Goal: Find specific page/section

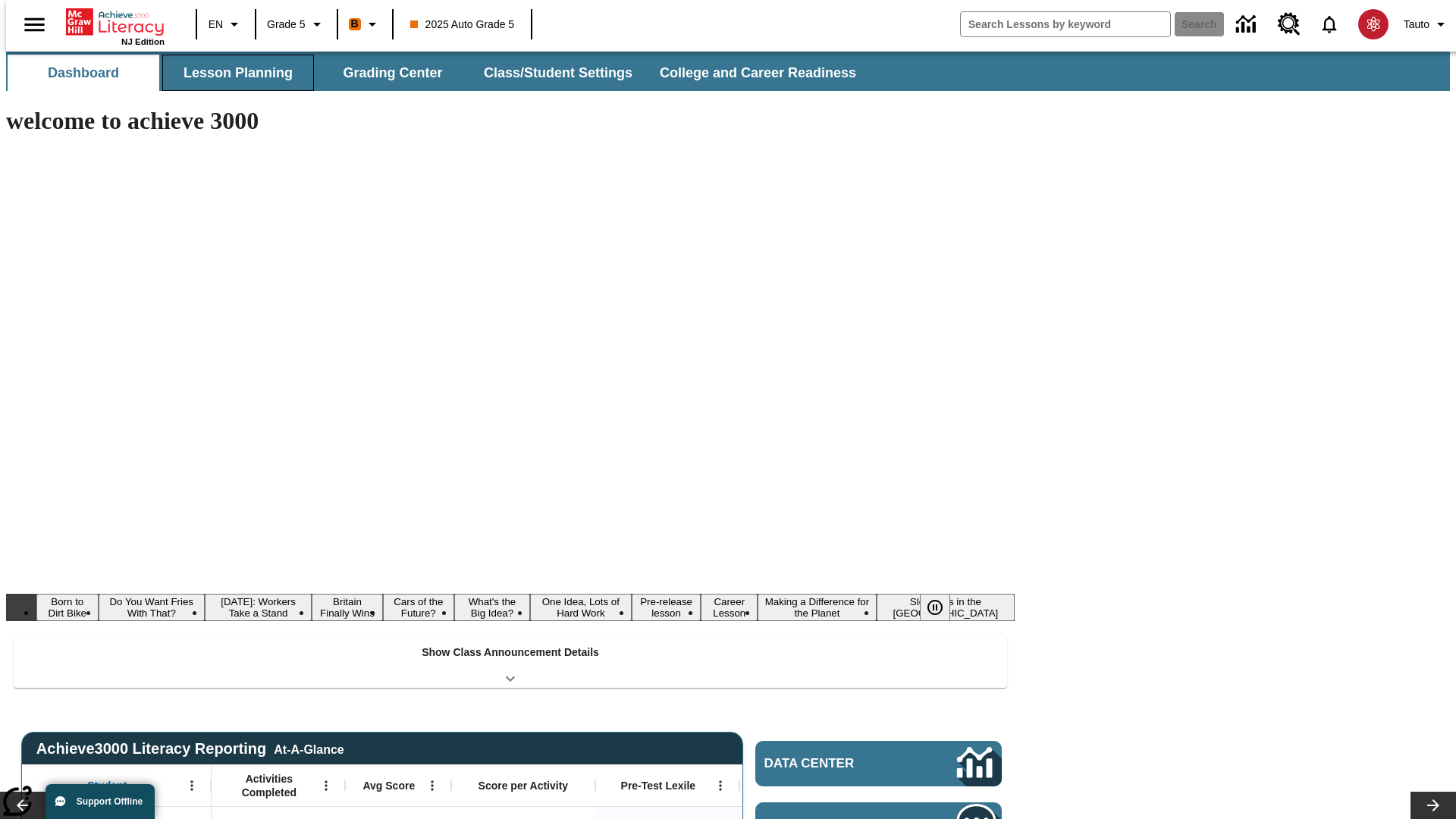
click at [232, 73] on button "Lesson Planning" at bounding box center [239, 72] width 152 height 36
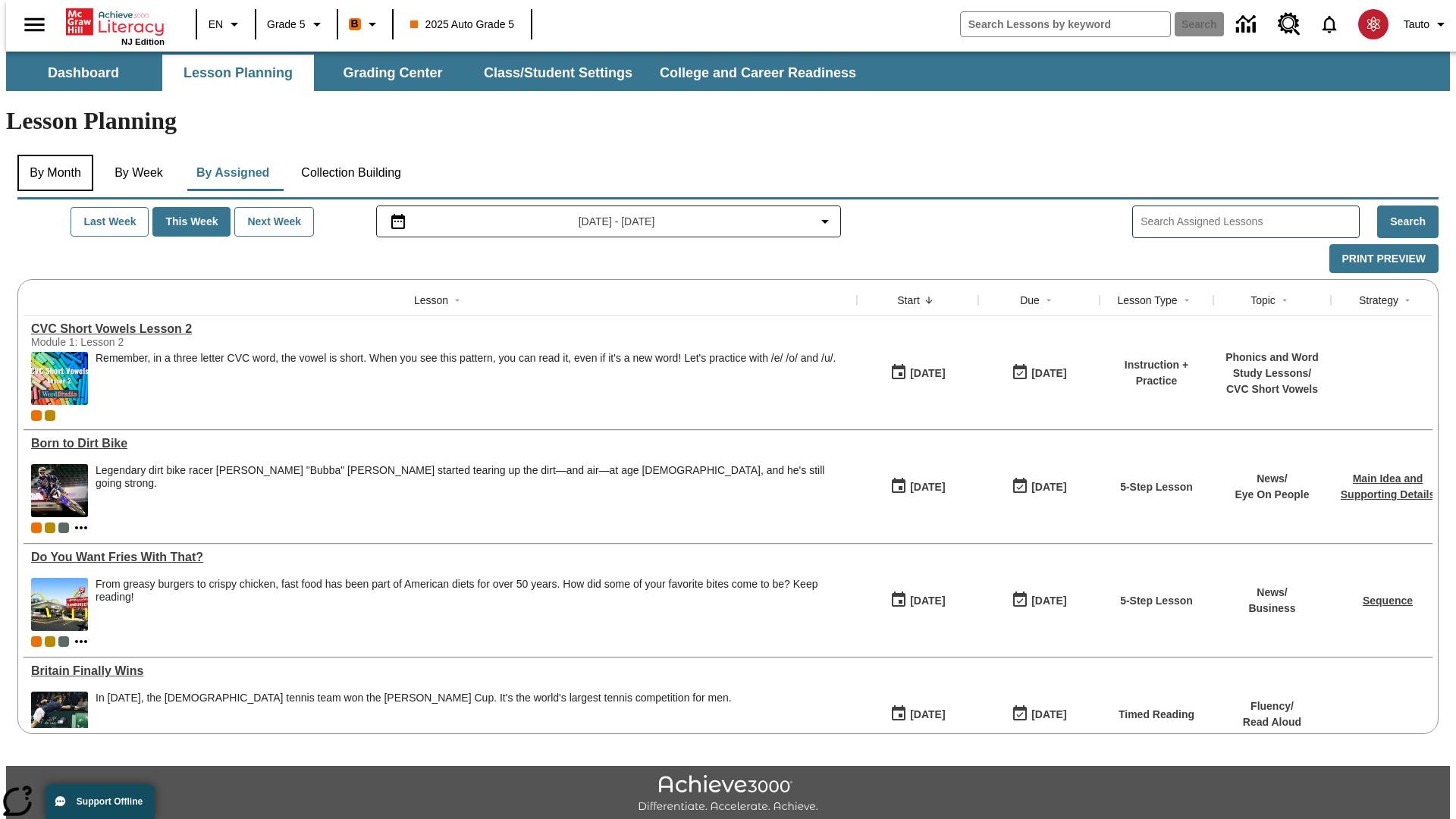
click at [51, 155] on button "By Month" at bounding box center [55, 173] width 76 height 36
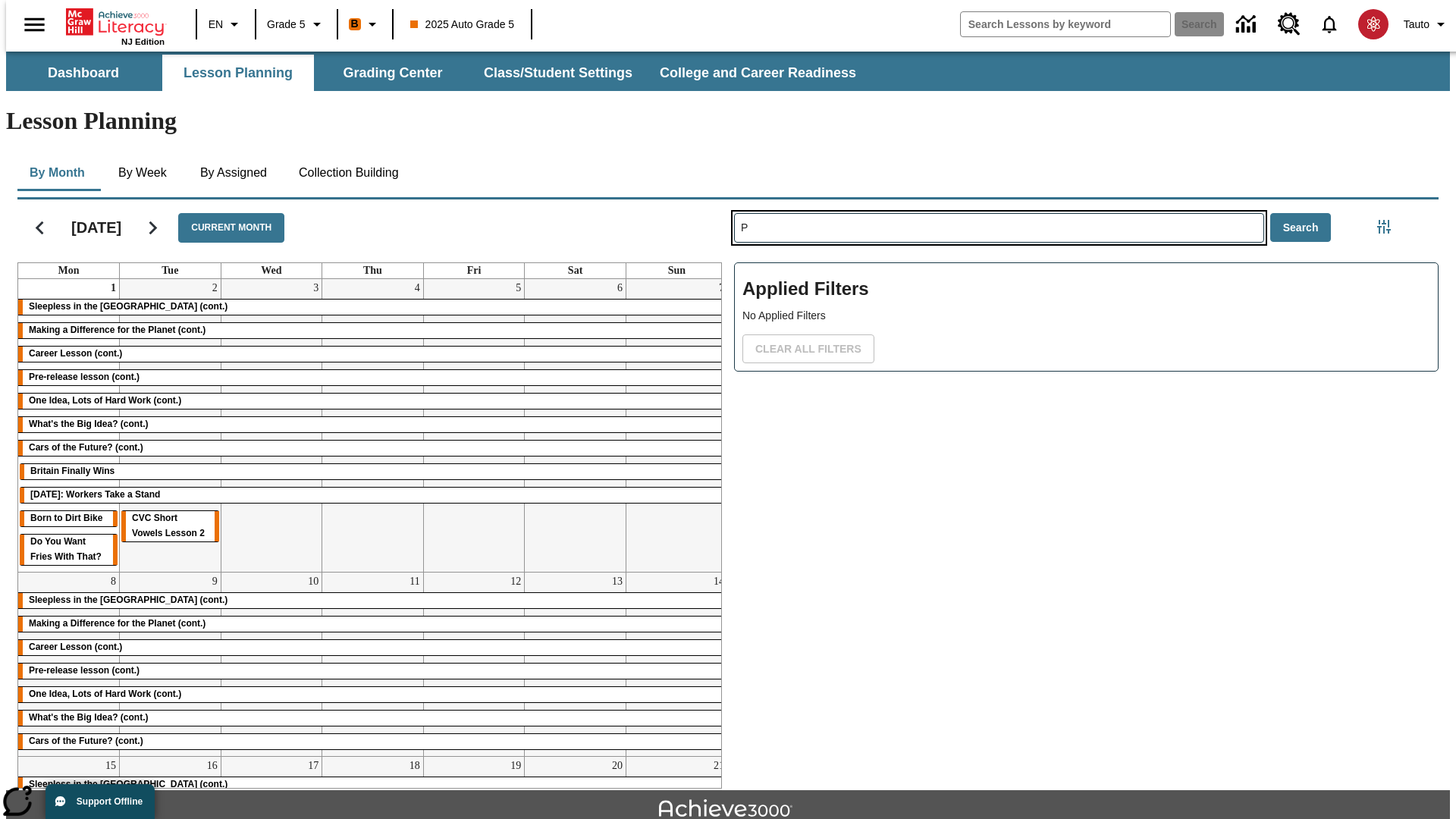
type input "P"
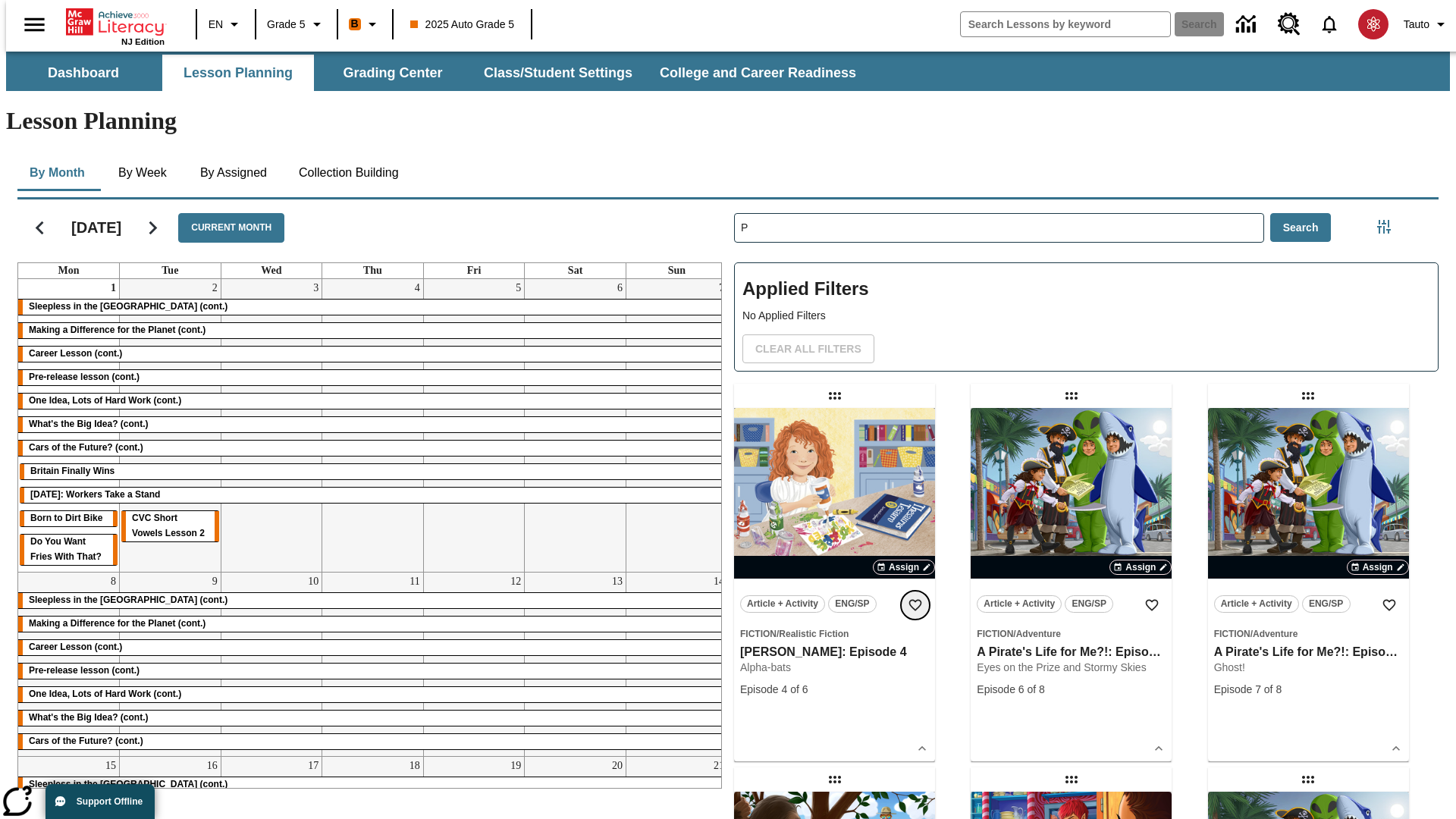
click at [915, 597] on icon "Add to Favorites" at bounding box center [916, 605] width 15 height 15
